Goal: Task Accomplishment & Management: Complete application form

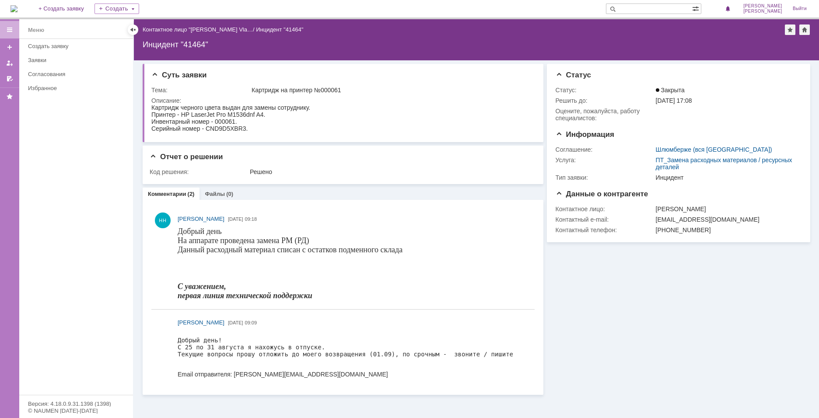
click at [11, 28] on div at bounding box center [9, 29] width 7 height 7
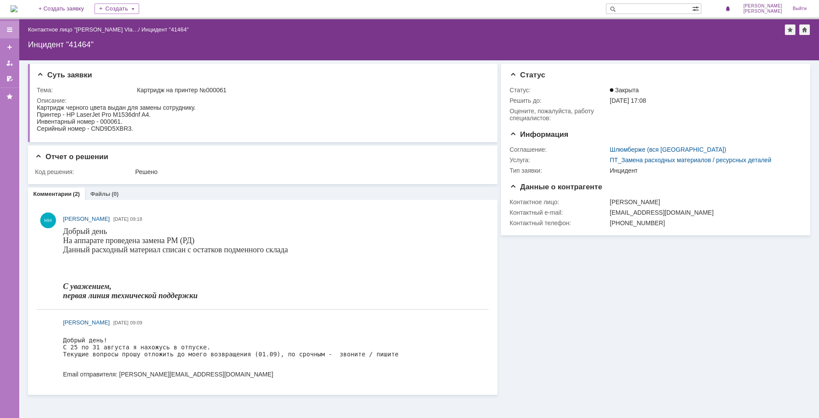
click at [11, 28] on div at bounding box center [9, 29] width 7 height 7
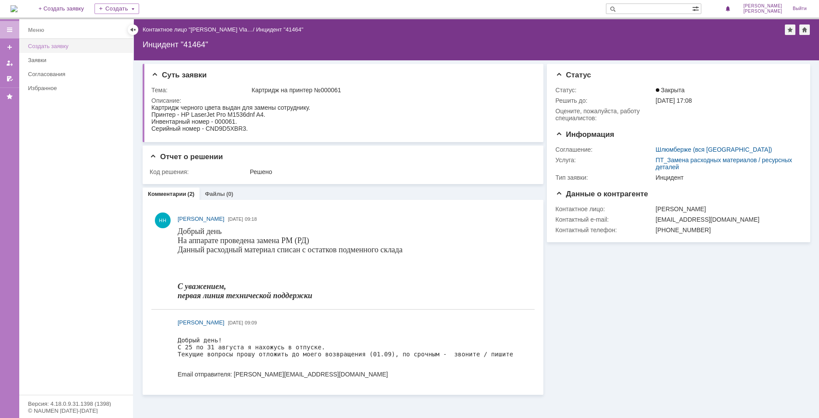
click at [45, 41] on link "Создать заявку" at bounding box center [77, 46] width 107 height 14
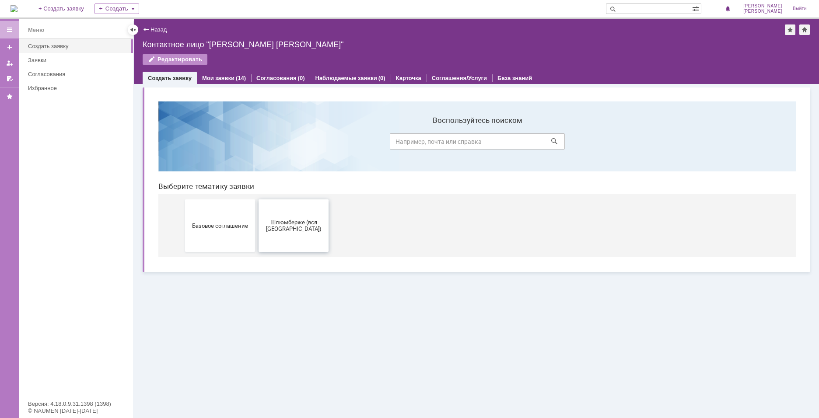
click at [286, 231] on span "Шлюмберже (вся [GEOGRAPHIC_DATA])" at bounding box center [293, 225] width 65 height 13
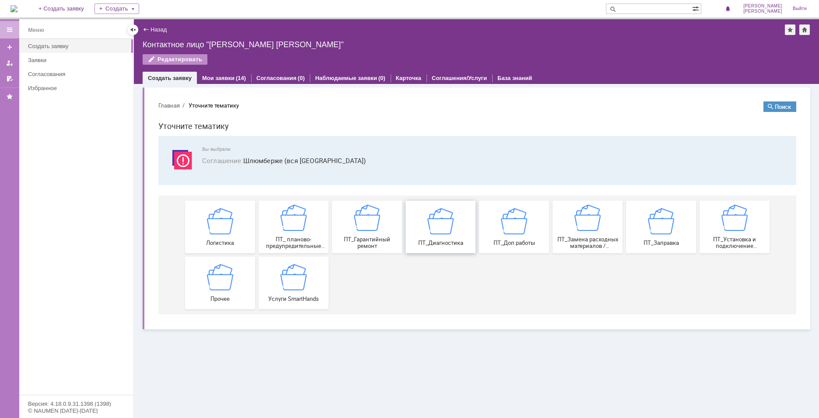
click at [447, 244] on span "ПТ_Диагностика" at bounding box center [440, 242] width 65 height 7
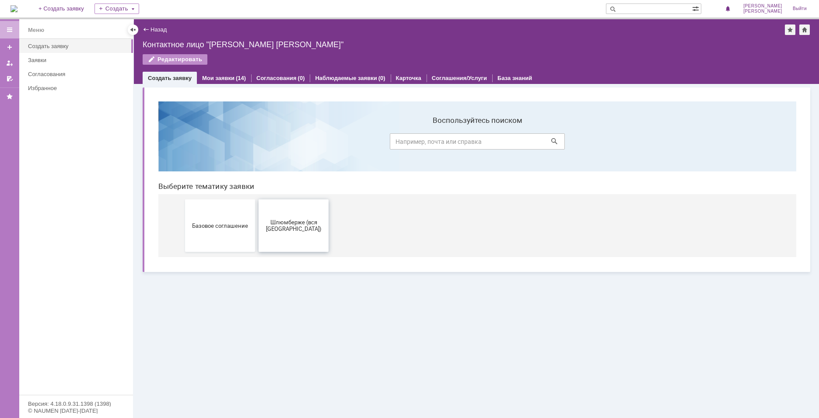
click at [284, 231] on span "Шлюмберже (вся [GEOGRAPHIC_DATA])" at bounding box center [293, 225] width 65 height 13
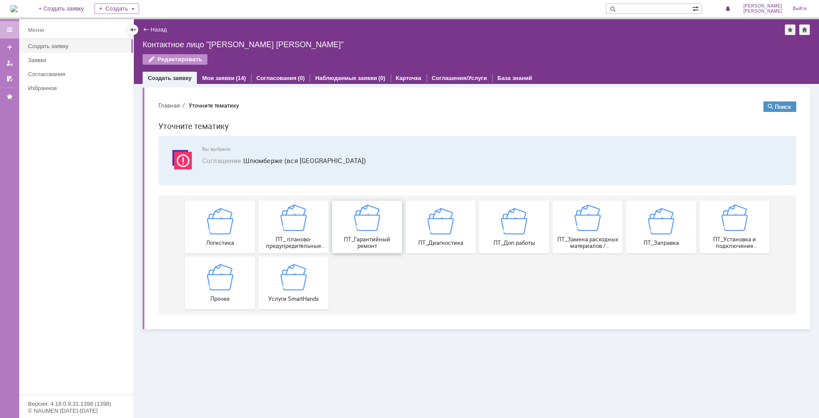
click at [385, 230] on div "ПТ_Гарантийный ремонт" at bounding box center [367, 227] width 65 height 45
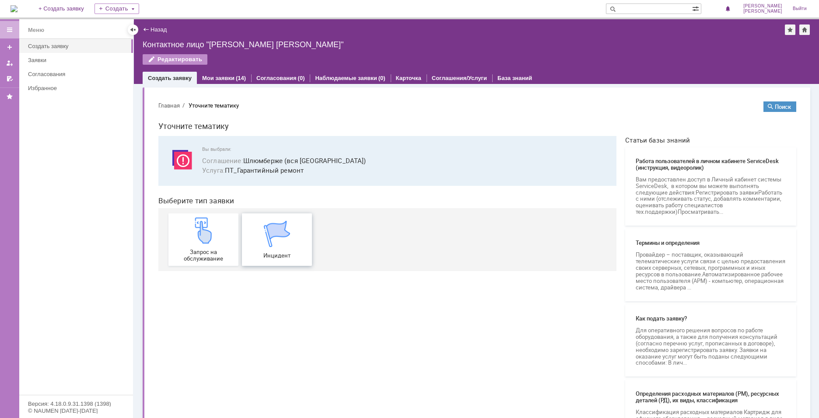
click at [294, 234] on div "Инцидент" at bounding box center [276, 240] width 65 height 38
click at [204, 74] on div "Мои заявки (14)" at bounding box center [224, 78] width 54 height 13
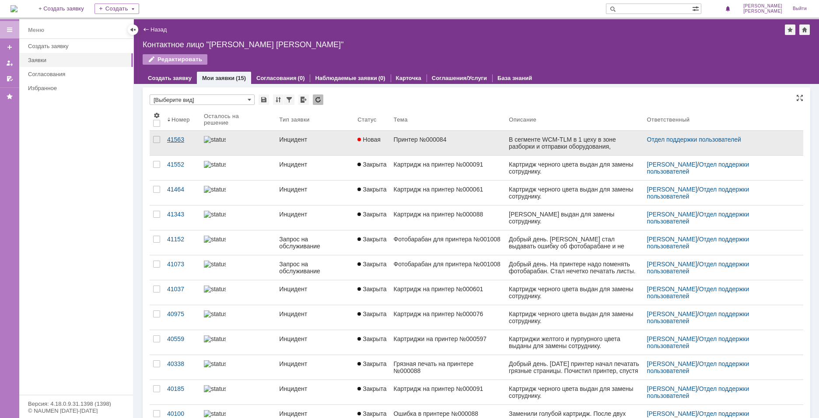
click at [171, 134] on link "41563" at bounding box center [182, 143] width 37 height 24
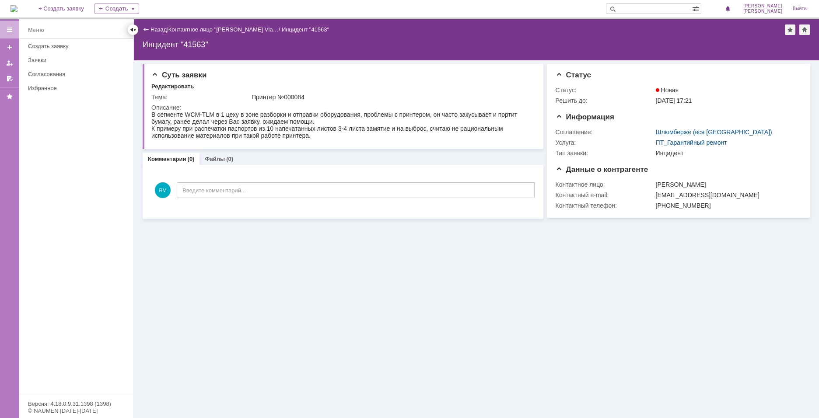
click at [135, 26] on div at bounding box center [133, 29] width 10 height 10
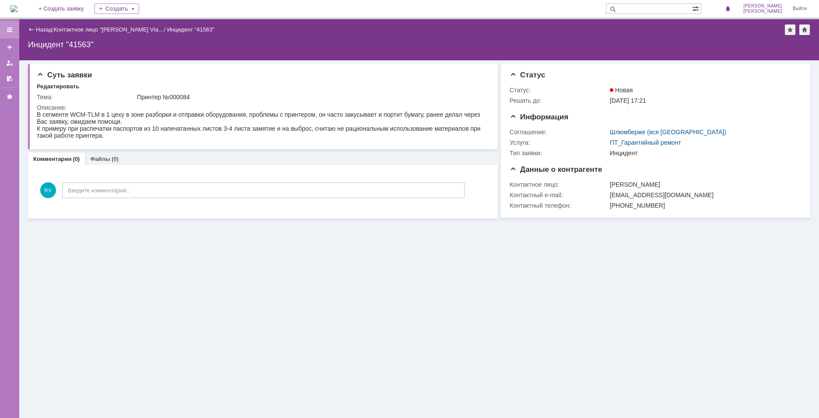
click at [15, 26] on div at bounding box center [9, 29] width 19 height 17
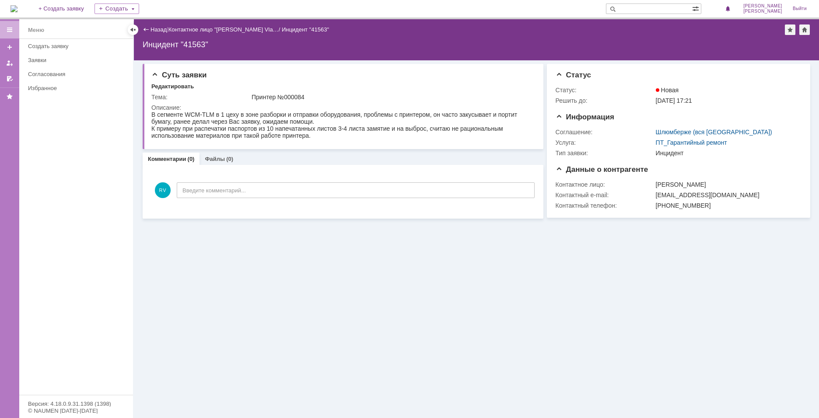
click at [147, 28] on div "Назад" at bounding box center [155, 29] width 24 height 7
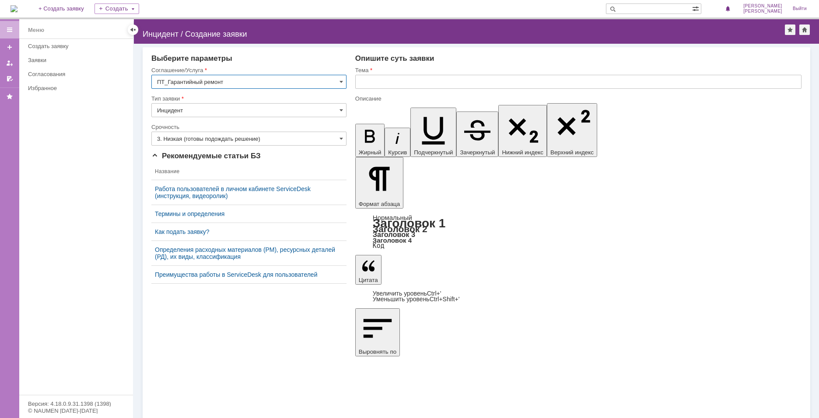
click at [459, 85] on input "text" at bounding box center [578, 82] width 446 height 14
type input "G"
type input "Принтер №000084"
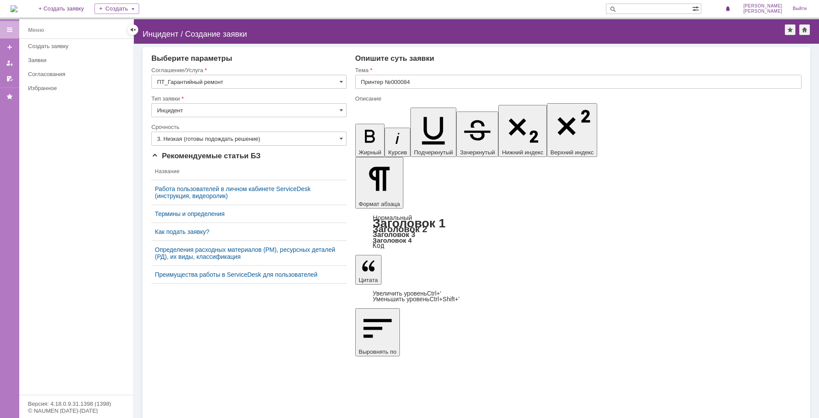
click at [329, 142] on input "3. Низкая (готовы подождать решение)" at bounding box center [248, 139] width 195 height 14
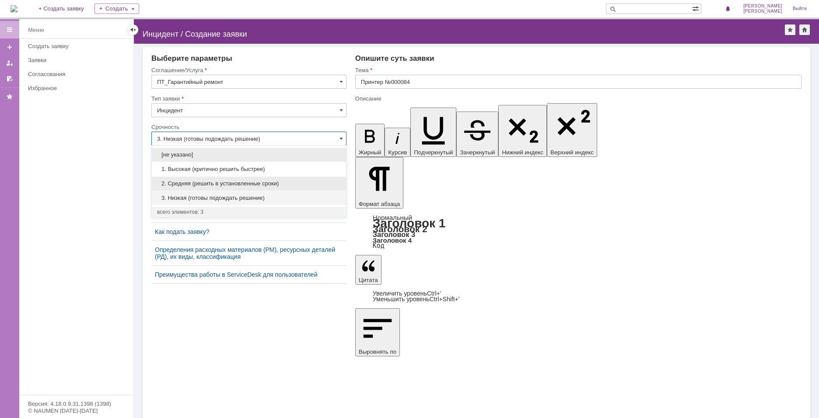
click at [289, 178] on div "2. Средняя (решить в установленные сроки)" at bounding box center [249, 184] width 194 height 14
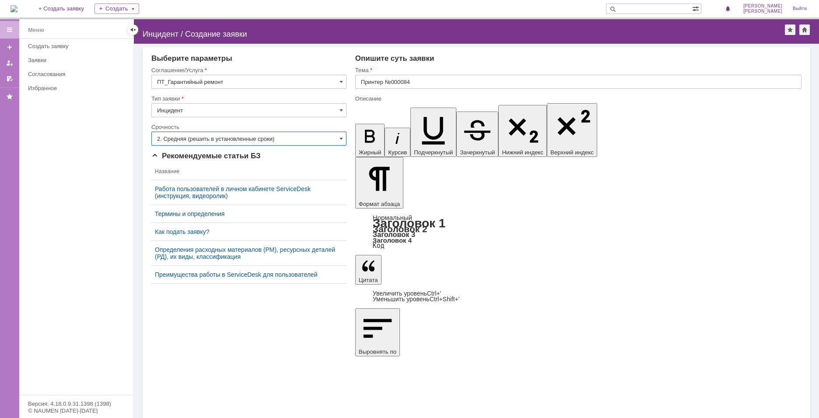
type input "2. Средняя (решить в установленные сроки)"
